Goal: Task Accomplishment & Management: Complete application form

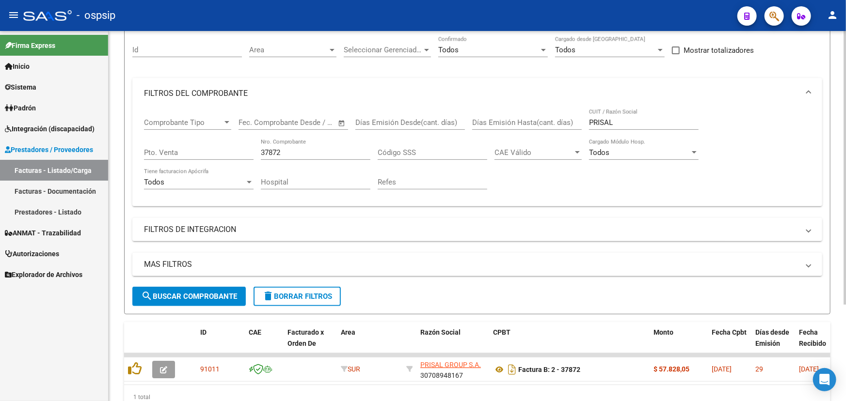
scroll to position [131, 0]
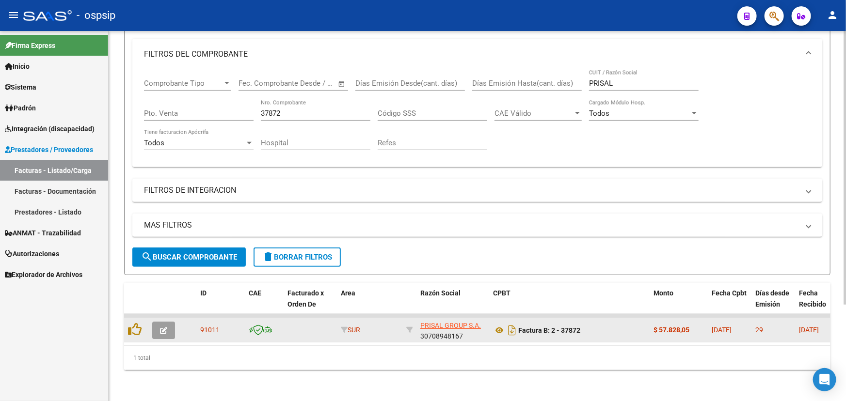
click at [165, 327] on icon "button" at bounding box center [163, 330] width 7 height 7
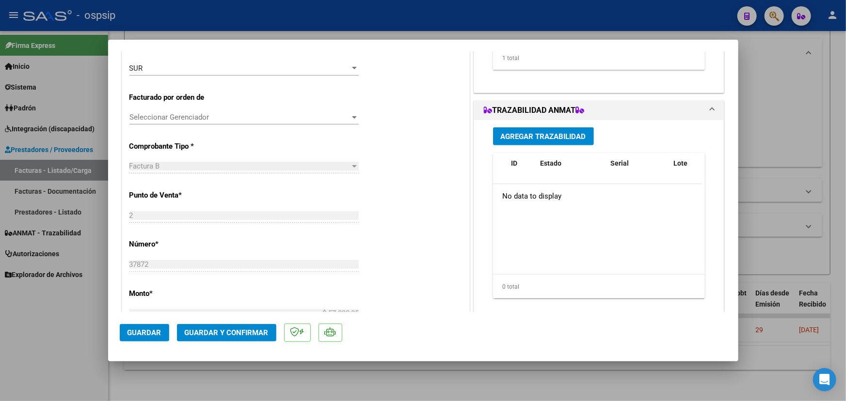
scroll to position [0, 0]
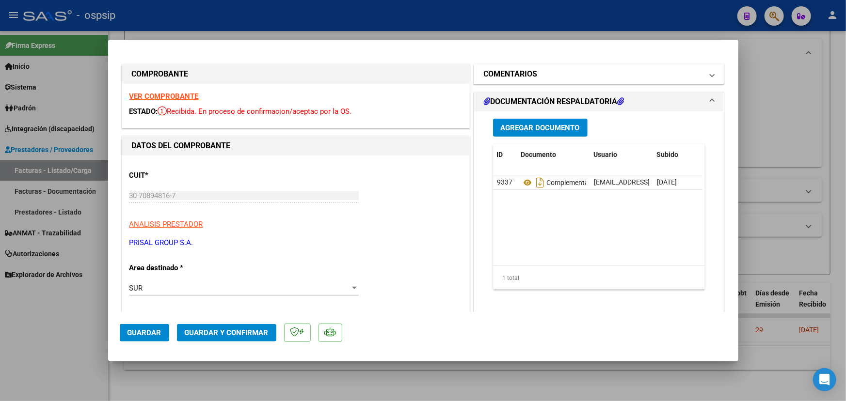
click at [523, 71] on h1 "COMENTARIOS" at bounding box center [511, 74] width 54 height 12
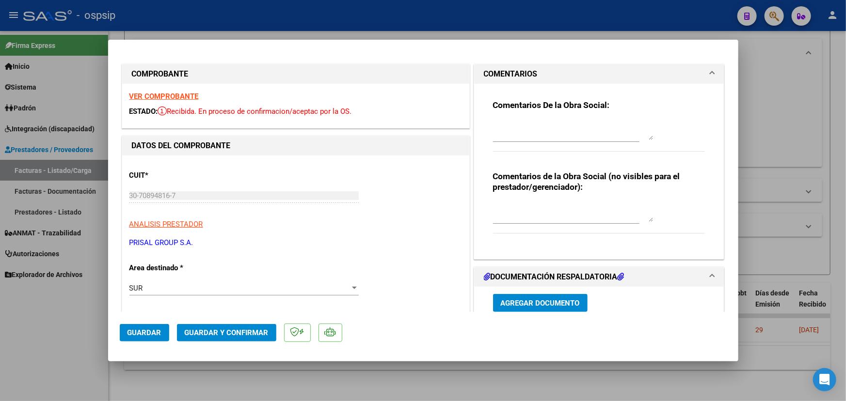
click at [520, 216] on textarea at bounding box center [573, 212] width 160 height 19
type textarea "m"
type textarea "MEDICACION NO OBLIGA TRAZA"
click at [202, 331] on span "Guardar y Confirmar" at bounding box center [227, 333] width 84 height 9
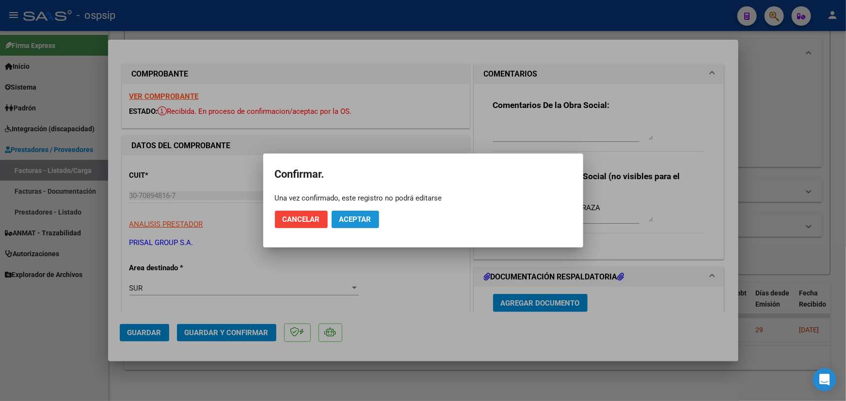
click at [369, 216] on span "Aceptar" at bounding box center [355, 219] width 32 height 9
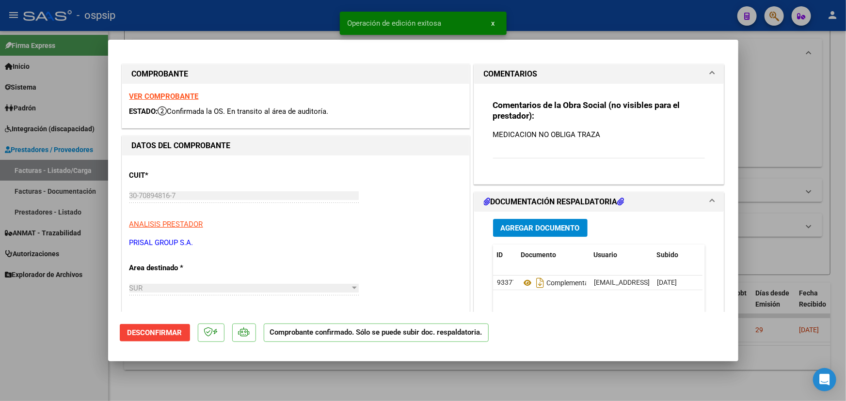
type input "$ 0,00"
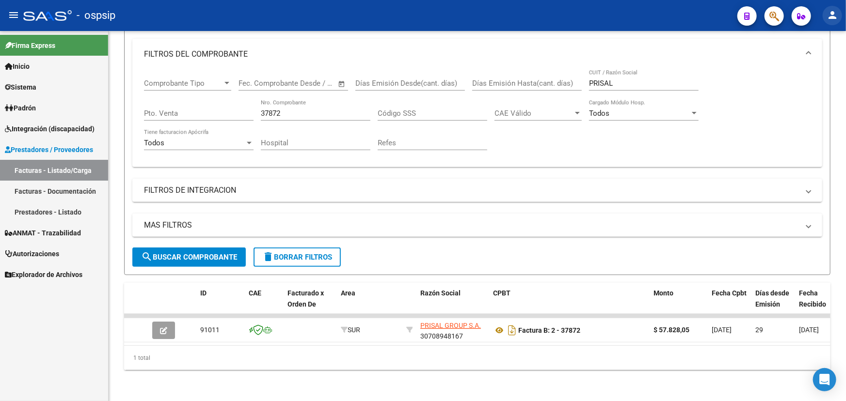
click at [835, 13] on mat-icon "person" at bounding box center [833, 15] width 12 height 12
click at [817, 65] on button "exit_to_app Salir" at bounding box center [812, 63] width 59 height 23
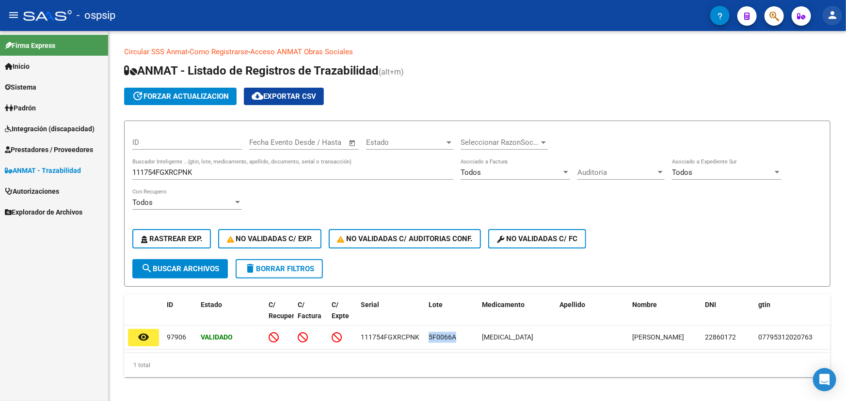
click at [826, 14] on button "person" at bounding box center [832, 15] width 19 height 19
click at [811, 63] on button "exit_to_app Salir" at bounding box center [812, 63] width 59 height 23
